Goal: Information Seeking & Learning: Learn about a topic

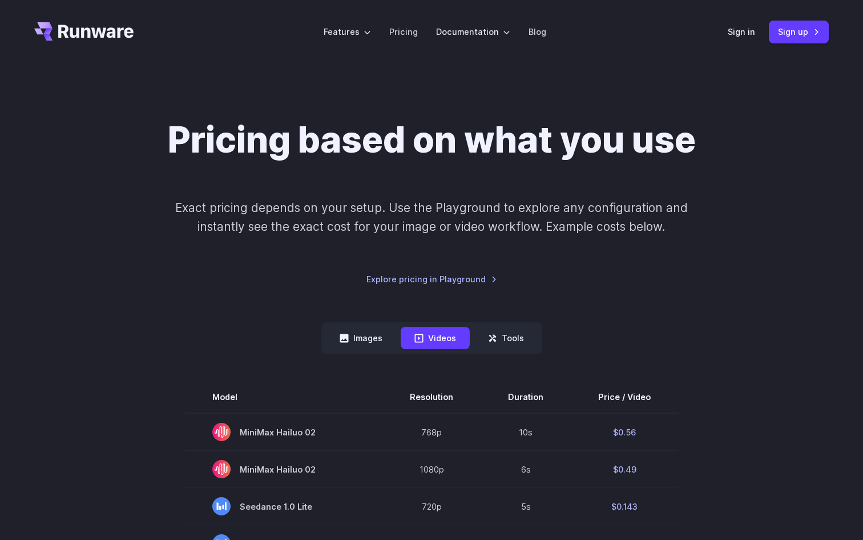
click at [107, 30] on icon "Go to /" at bounding box center [95, 31] width 75 height 13
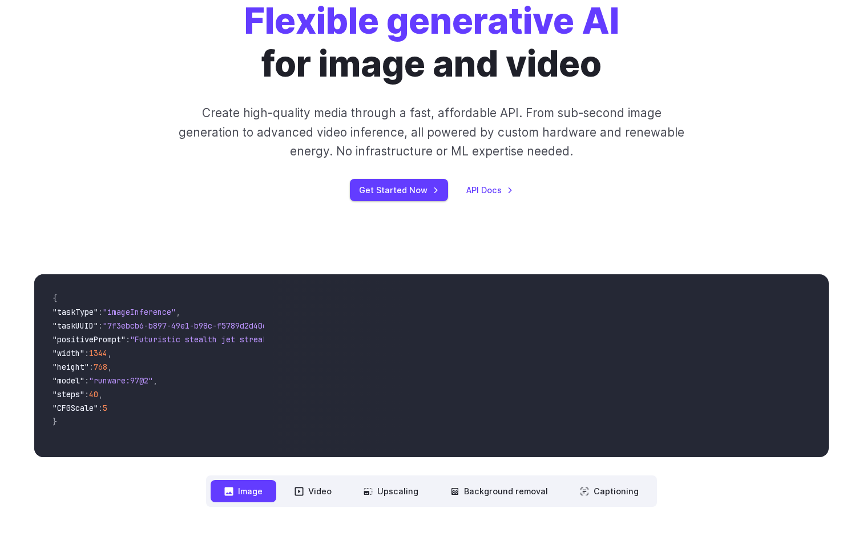
scroll to position [104, 0]
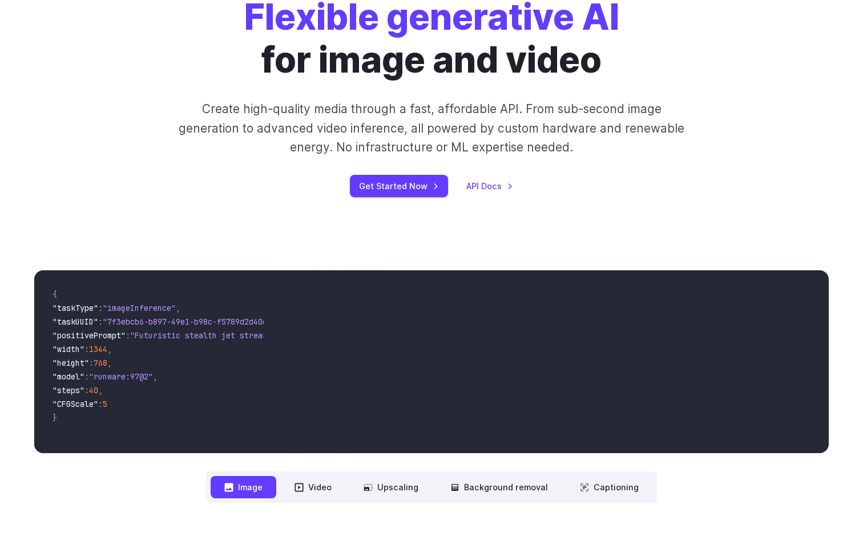
click at [592, 255] on div "**********" at bounding box center [431, 386] width 863 height 305
click at [592, 252] on div "**********" at bounding box center [431, 386] width 863 height 305
click at [592, 246] on div "**********" at bounding box center [431, 386] width 863 height 305
click at [326, 489] on button "Video" at bounding box center [313, 487] width 65 height 22
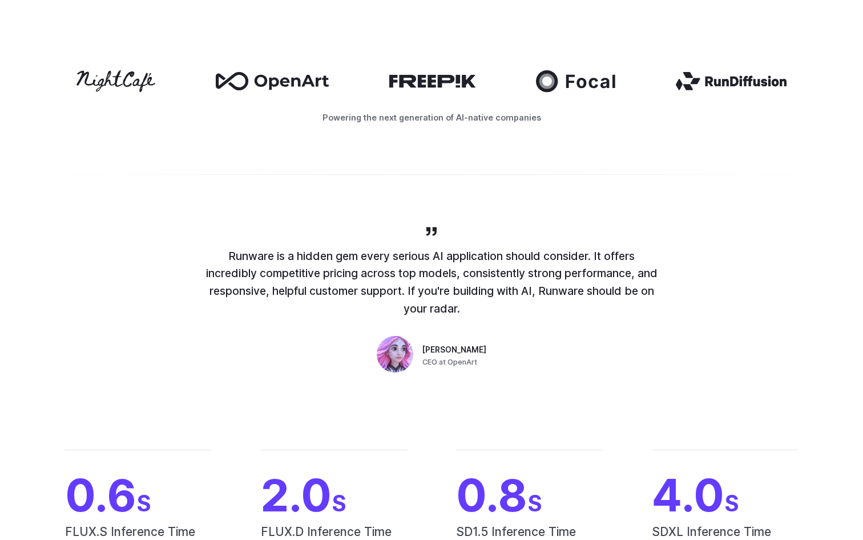
scroll to position [611, 0]
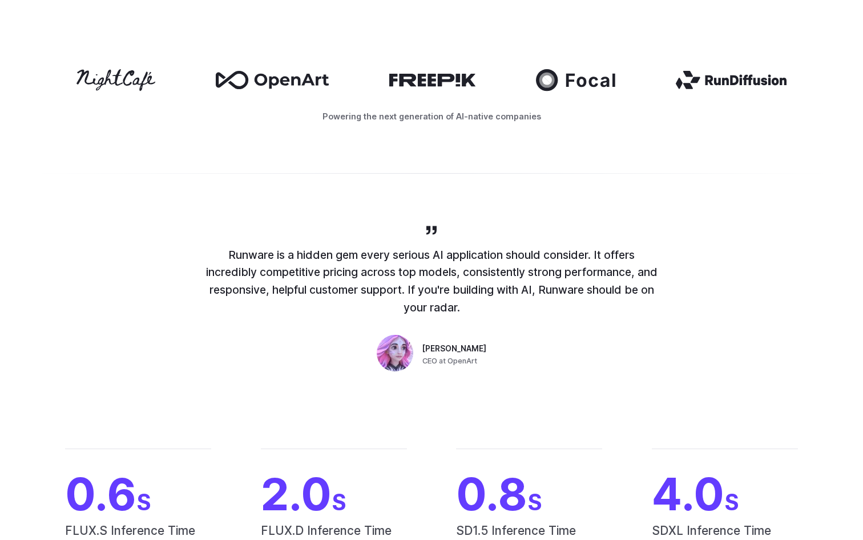
click at [443, 421] on div "0.6 S FLUX.S Inference Time 2.0 S FLUX.D Inference Time 0.8 S SD1.5 Inference T…" at bounding box center [431, 505] width 863 height 187
click at [446, 389] on div "Runware is a hidden gem every serious AI application should consider. It offers…" at bounding box center [431, 299] width 863 height 225
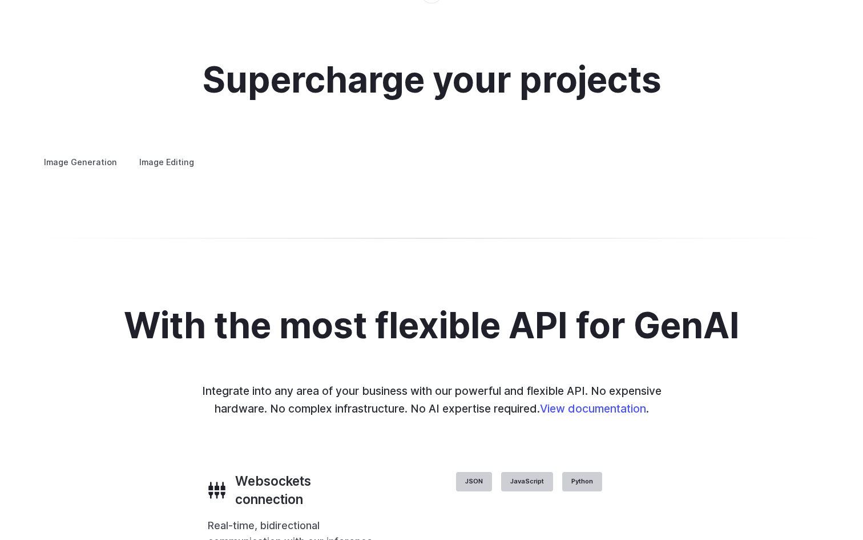
scroll to position [2089, 0]
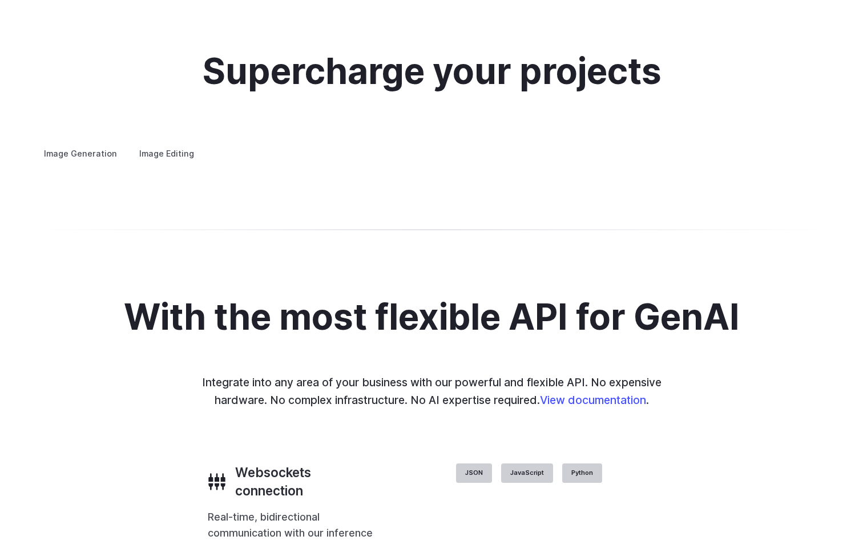
click at [0, 0] on summary "Concept design" at bounding box center [0, 0] width 0 height 0
click at [0, 0] on summary "Creative styling" at bounding box center [0, 0] width 0 height 0
click at [0, 0] on summary "Architecture" at bounding box center [0, 0] width 0 height 0
click at [0, 0] on summary "Product design" at bounding box center [0, 0] width 0 height 0
click at [0, 0] on summary "Personalized assets" at bounding box center [0, 0] width 0 height 0
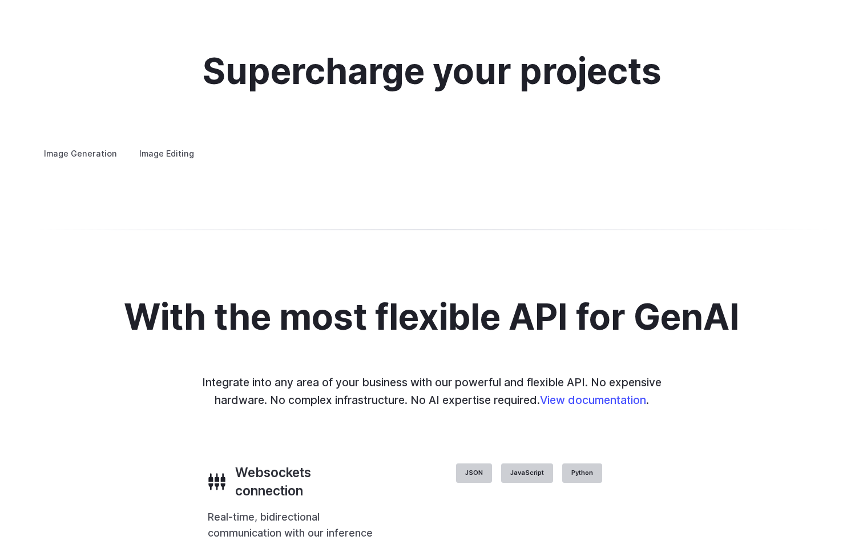
click at [448, 215] on div "Supercharge your projects Image Generation Image Editing Custom avatars Create …" at bounding box center [431, 106] width 863 height 218
click at [455, 161] on div "Image Generation Image Editing Custom avatars Create avatars in any style you d…" at bounding box center [431, 153] width 795 height 15
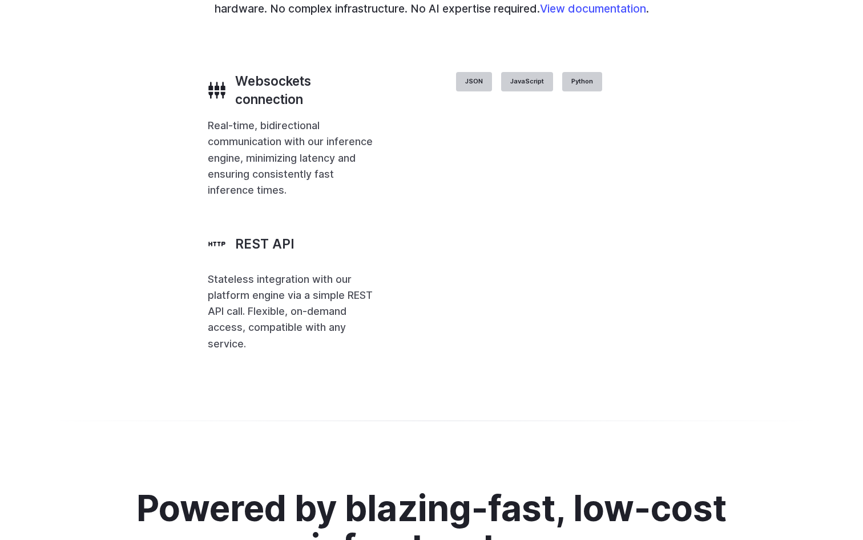
scroll to position [2540, 0]
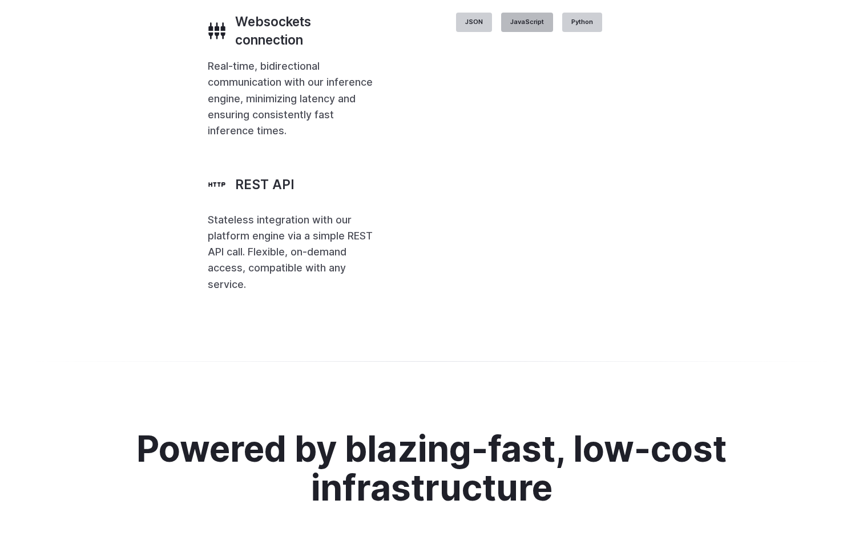
click at [553, 32] on label "JavaScript" at bounding box center [527, 22] width 52 height 19
click at [602, 32] on label "Python" at bounding box center [582, 22] width 40 height 19
click at [553, 32] on label "JavaScript" at bounding box center [527, 22] width 52 height 19
click at [492, 32] on label "JSON" at bounding box center [474, 22] width 36 height 19
click at [560, 32] on div "JSON [ { "taskType" : "imageInference" , "taskUUID" : "67aa2c57-3301-43ae-aa3b-…" at bounding box center [529, 22] width 252 height 19
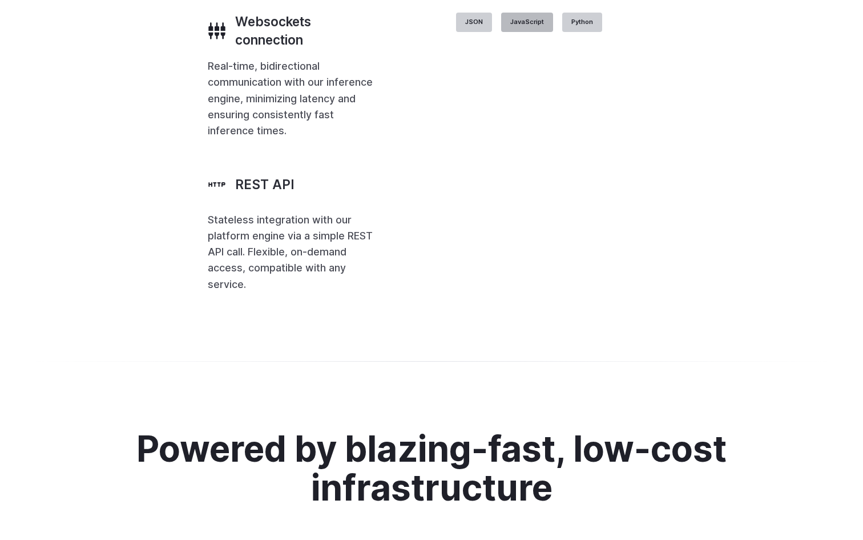
click at [553, 32] on label "JavaScript" at bounding box center [527, 22] width 52 height 19
click at [492, 32] on label "JSON" at bounding box center [474, 22] width 36 height 19
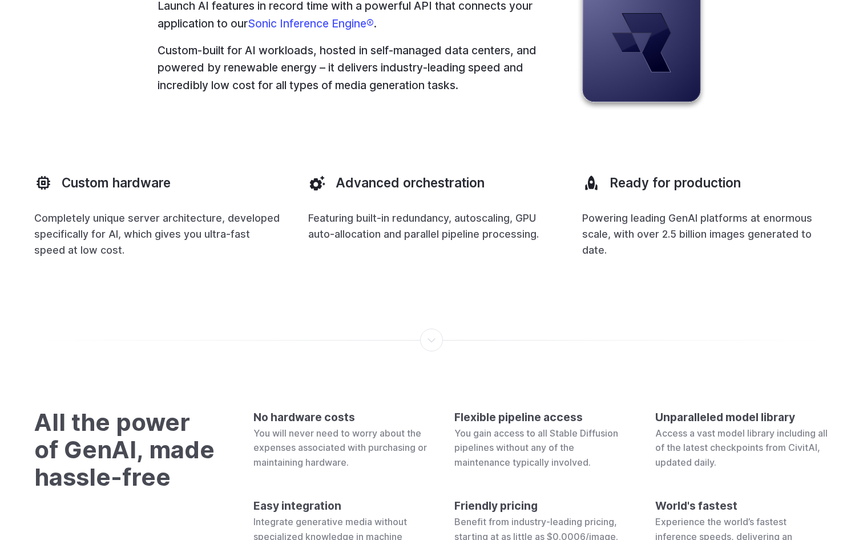
scroll to position [3063, 0]
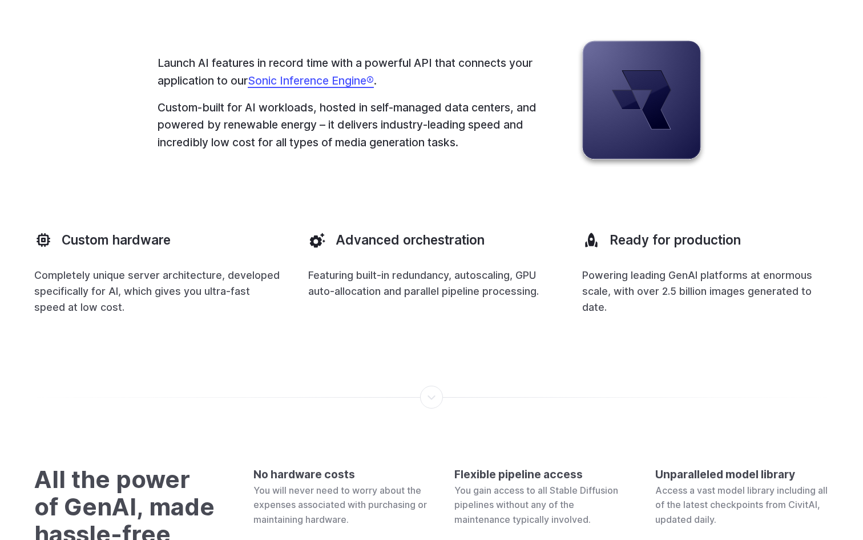
click at [341, 87] on link "Sonic Inference Engine®" at bounding box center [311, 81] width 126 height 14
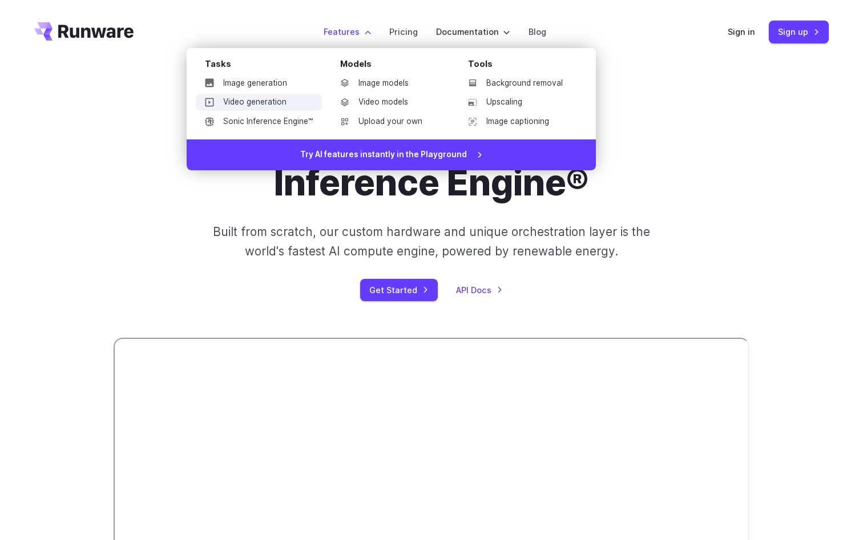
click at [284, 102] on link "Video generation" at bounding box center [259, 102] width 126 height 17
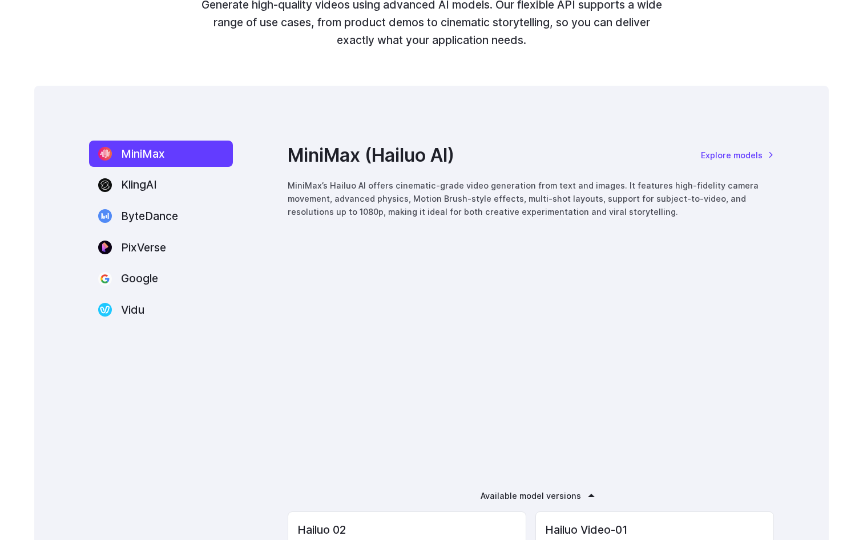
scroll to position [1494, 0]
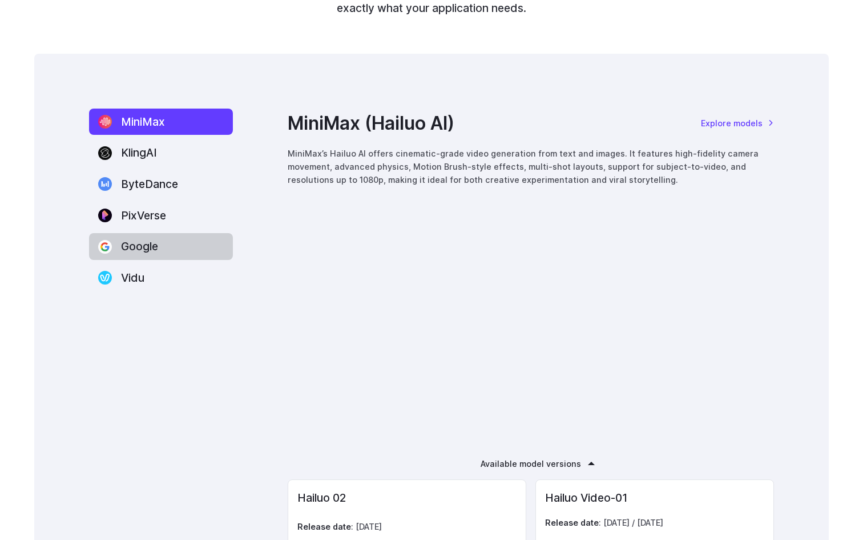
click at [175, 240] on label "Google" at bounding box center [161, 246] width 144 height 27
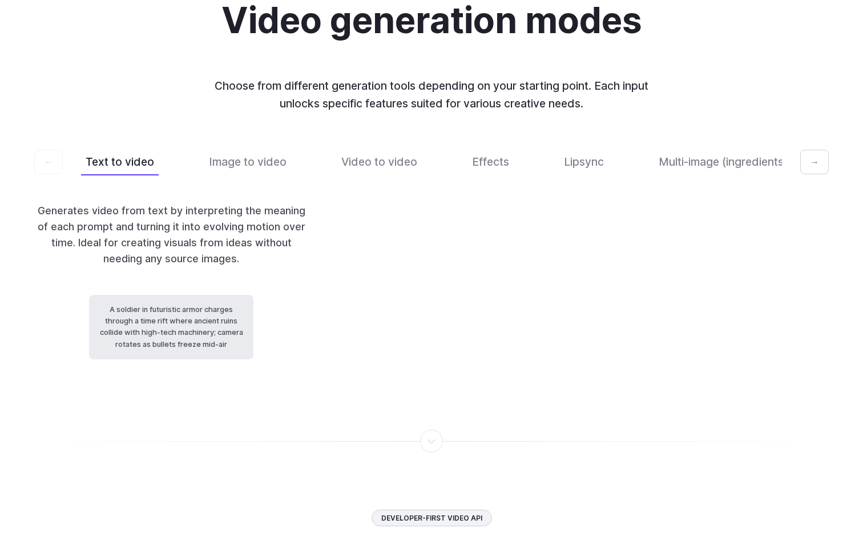
scroll to position [2480, 0]
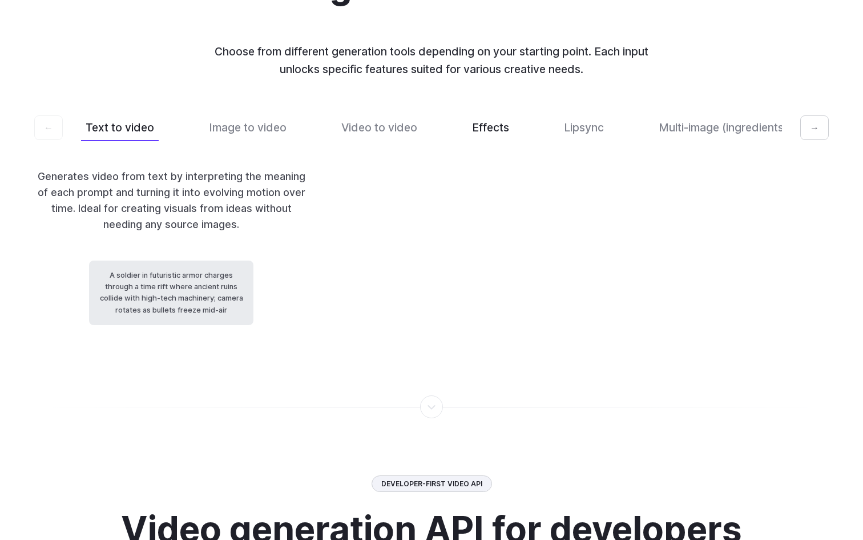
click at [479, 141] on button "Effects" at bounding box center [491, 127] width 46 height 27
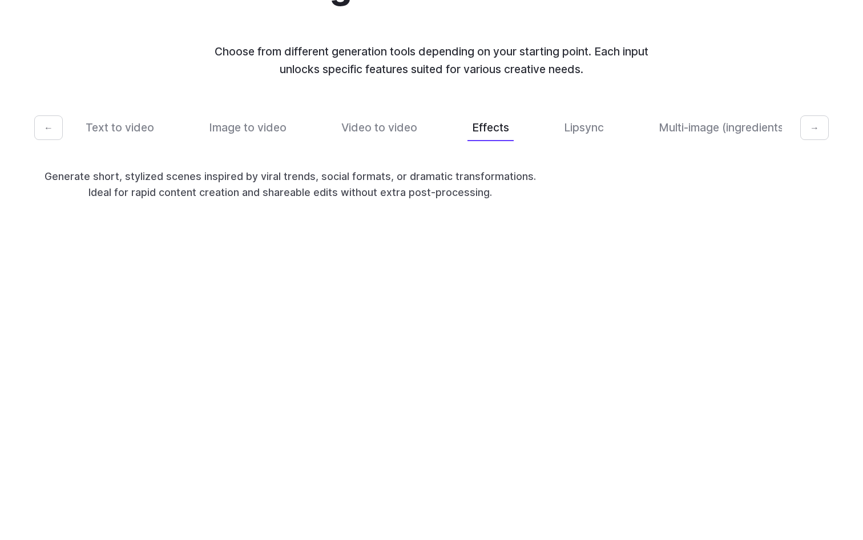
click at [270, 289] on video at bounding box center [289, 283] width 219 height 110
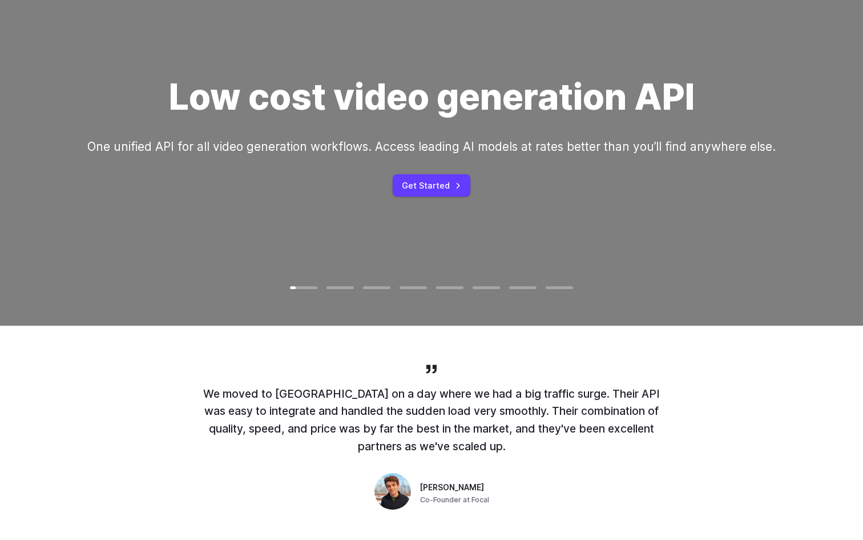
scroll to position [0, 0]
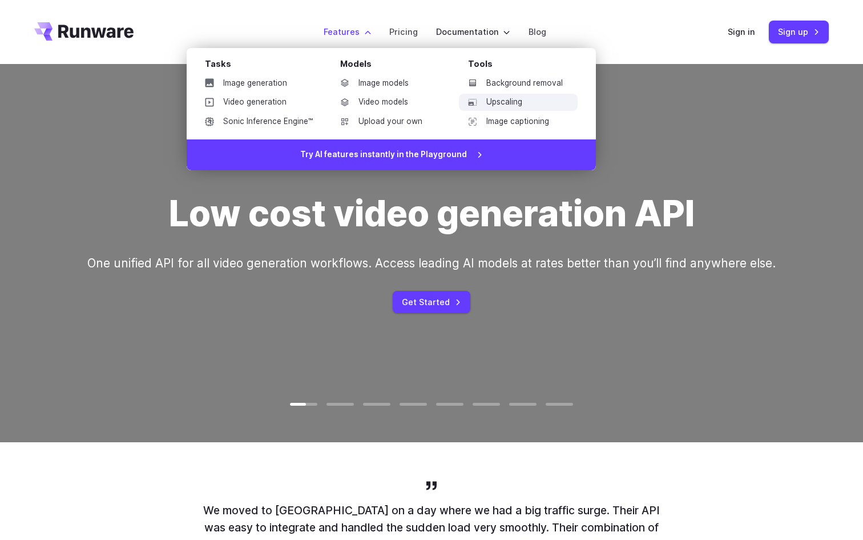
click at [526, 105] on link "Upscaling" at bounding box center [518, 102] width 119 height 17
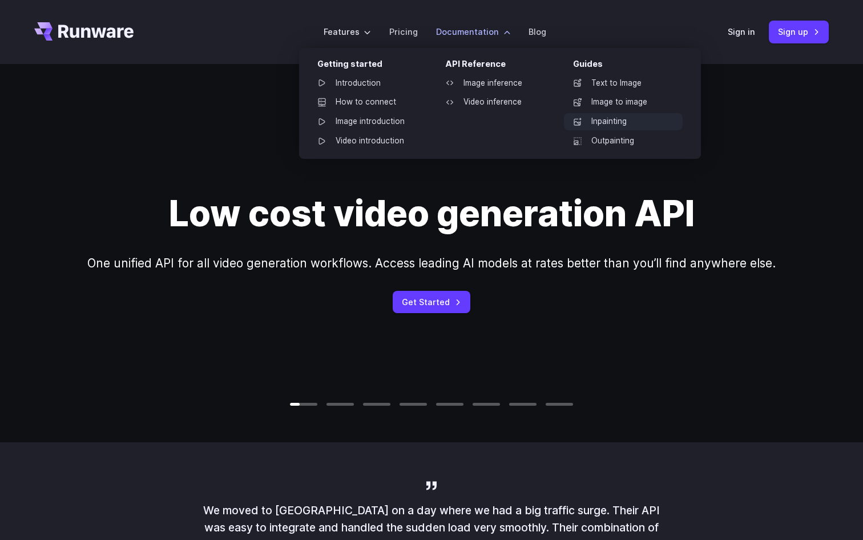
click at [581, 115] on link "Inpainting" at bounding box center [623, 121] width 119 height 17
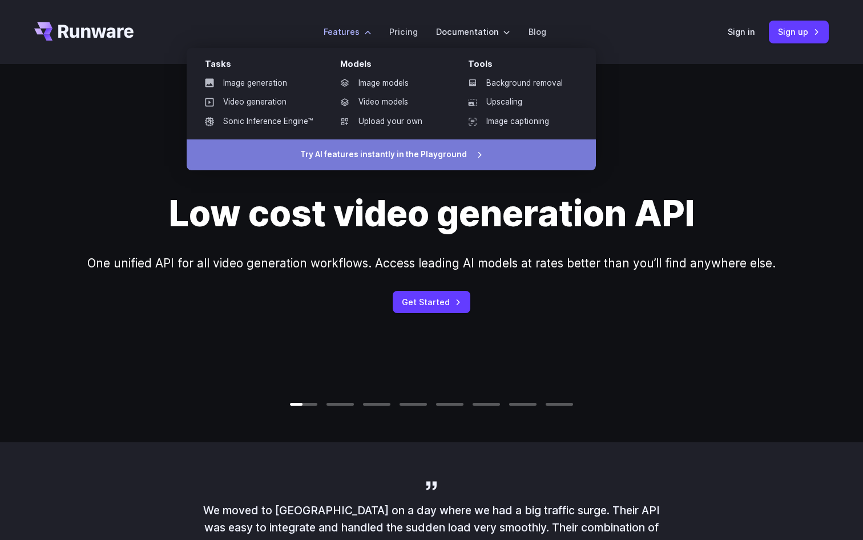
click at [337, 146] on link "Try AI features instantly in the Playground" at bounding box center [391, 154] width 409 height 31
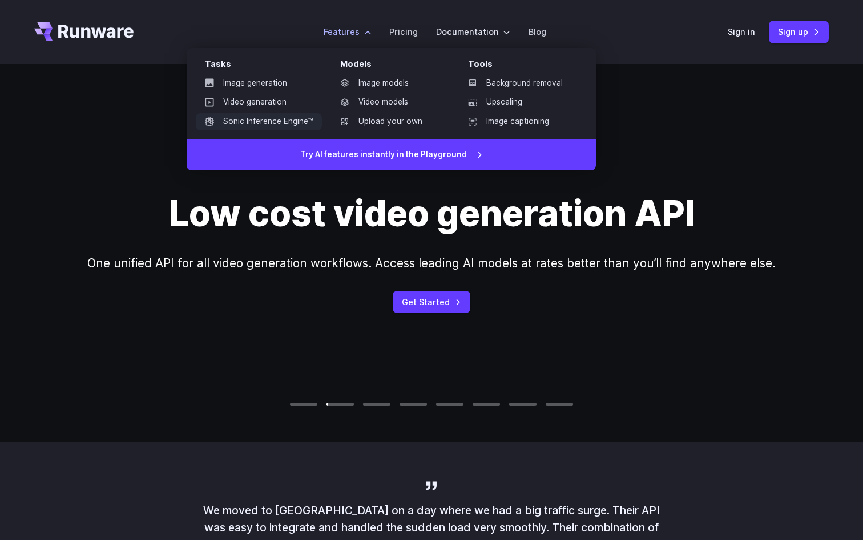
click at [270, 122] on link "Sonic Inference Engine™" at bounding box center [259, 121] width 126 height 17
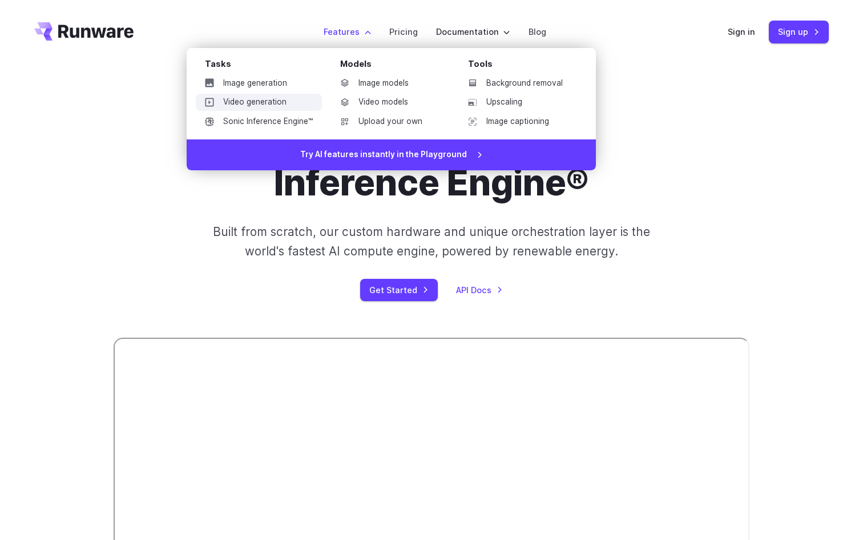
click at [275, 100] on link "Video generation" at bounding box center [259, 102] width 126 height 17
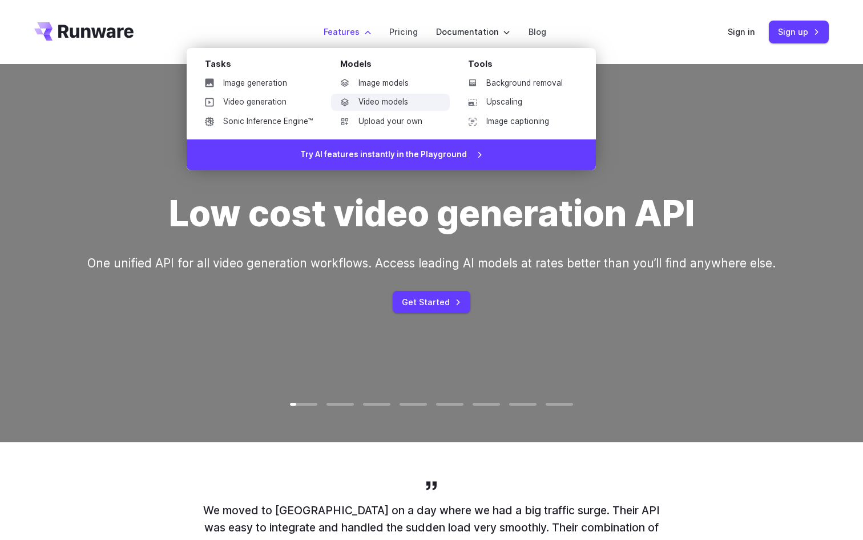
click at [381, 102] on link "Video models" at bounding box center [390, 102] width 119 height 17
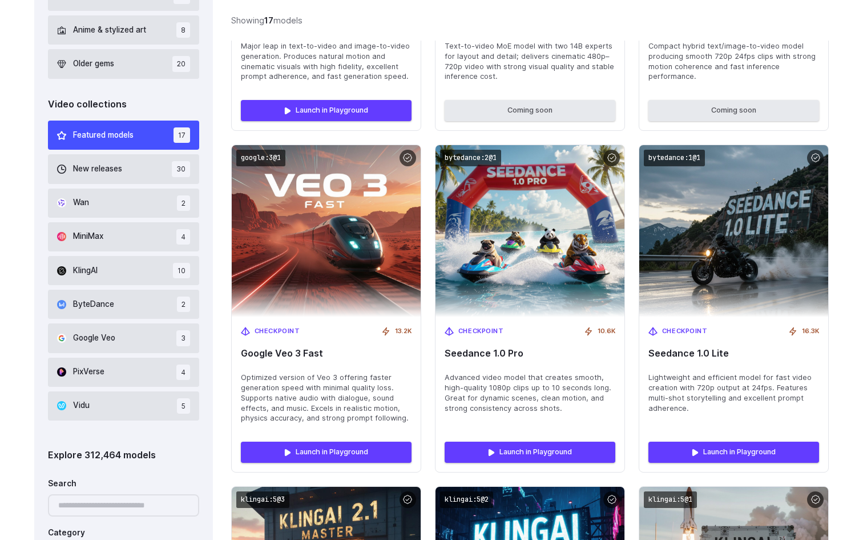
scroll to position [641, 0]
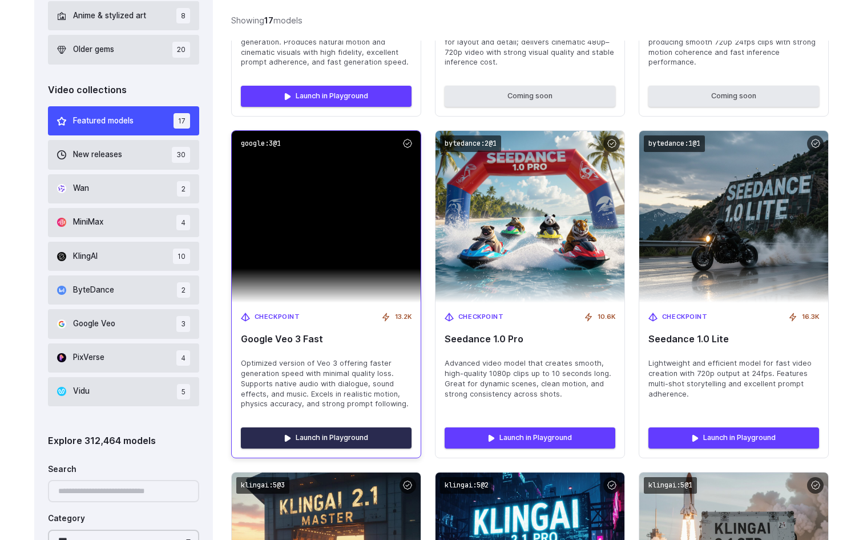
click at [304, 433] on link "Launch in Playground" at bounding box center [326, 437] width 171 height 21
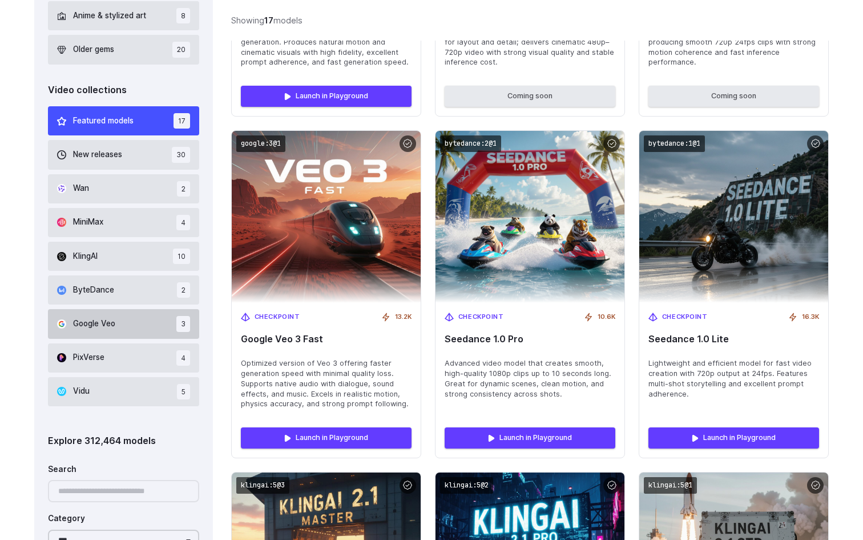
click at [112, 320] on span "Google Veo" at bounding box center [94, 323] width 42 height 13
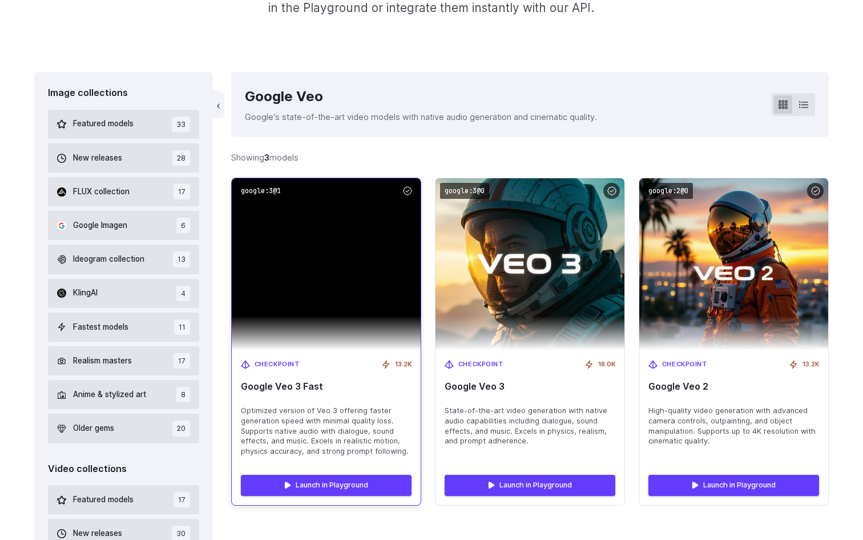
scroll to position [261, 0]
